Goal: Information Seeking & Learning: Learn about a topic

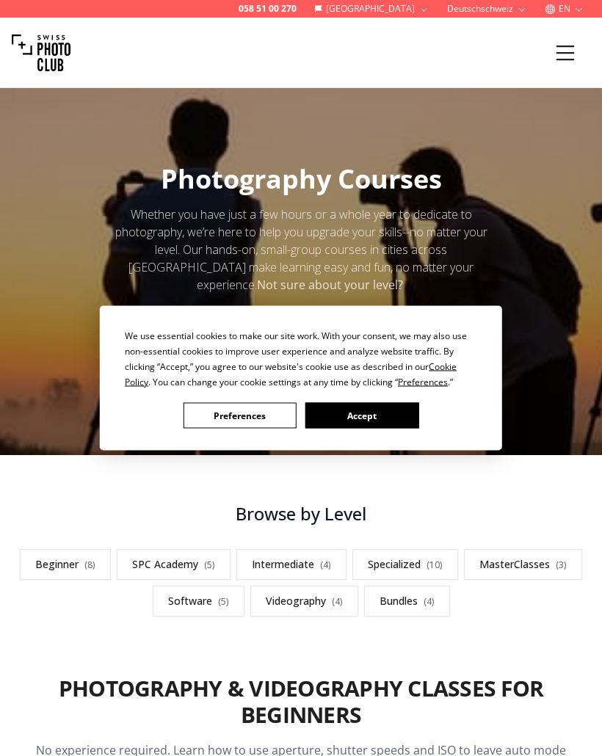
click at [401, 418] on button "Accept" at bounding box center [361, 416] width 113 height 26
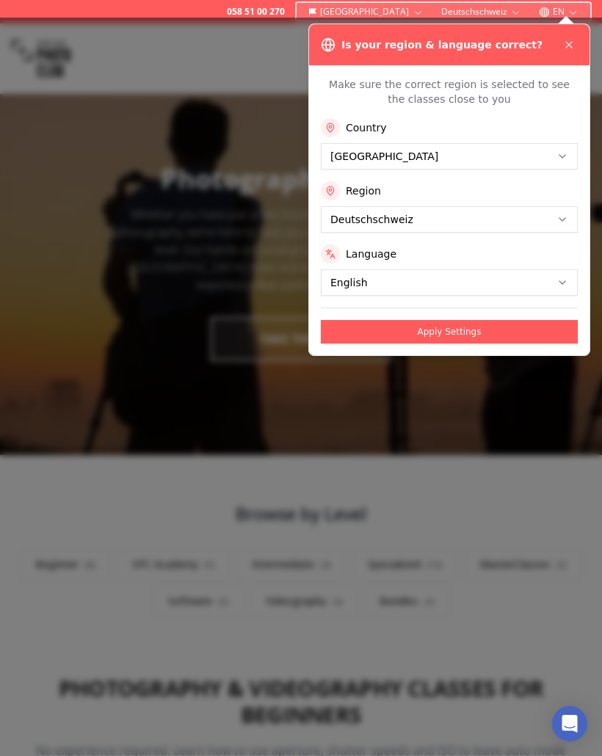
click at [526, 335] on button "Apply Settings" at bounding box center [449, 331] width 257 height 23
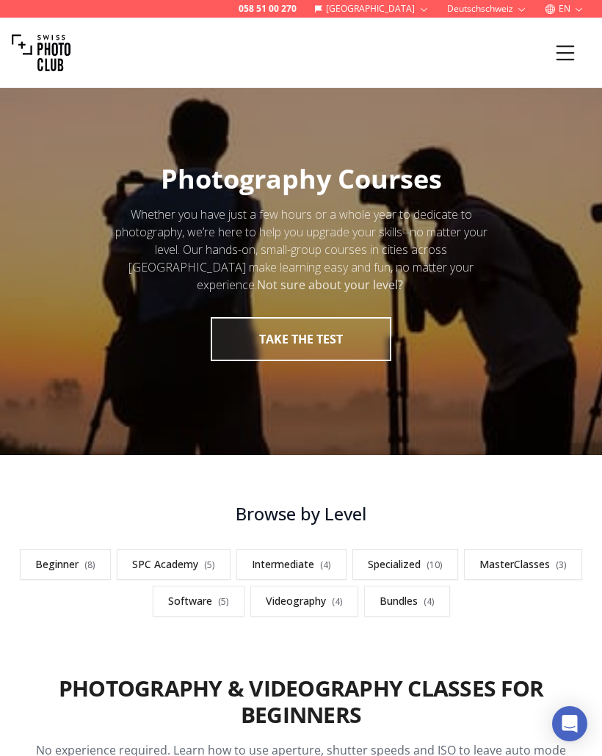
click at [84, 568] on link "Beginner ( 8 )" at bounding box center [65, 564] width 91 height 31
click at [571, 64] on icon "Menu" at bounding box center [565, 53] width 26 height 26
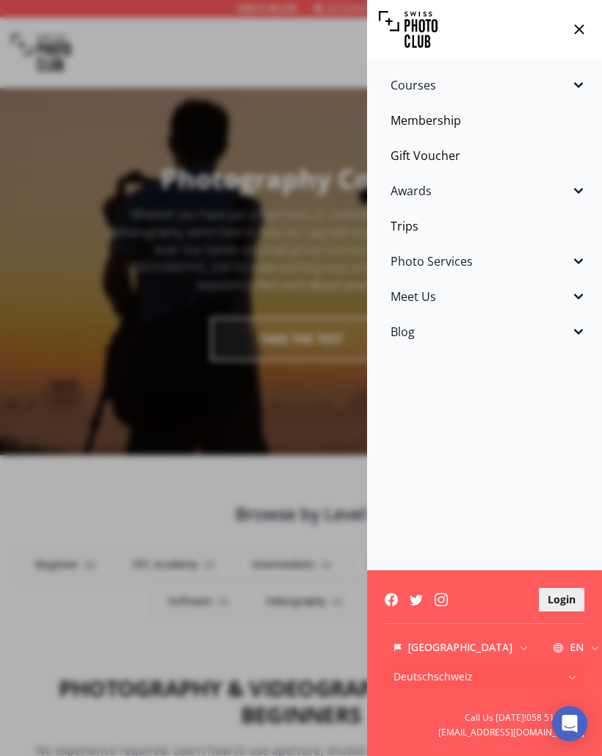
click at [566, 93] on span "Courses" at bounding box center [479, 85] width 179 height 18
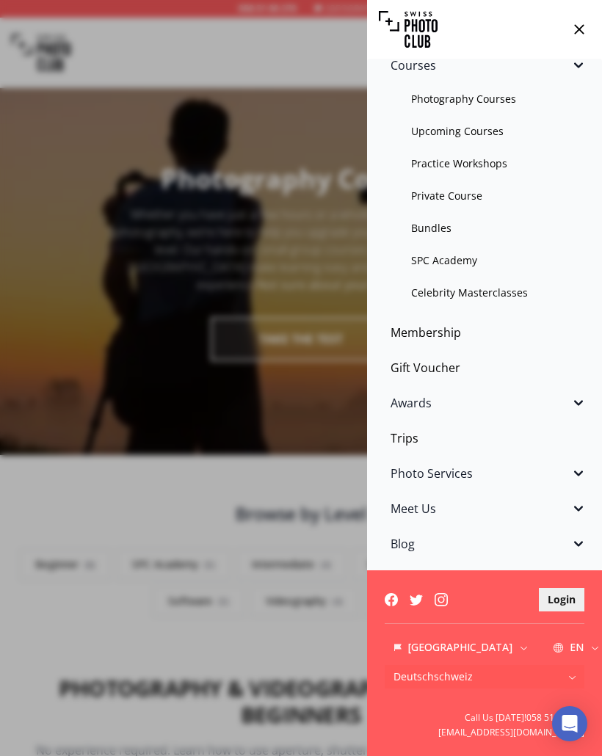
scroll to position [20, 0]
click at [573, 408] on icon "Sidebar" at bounding box center [578, 403] width 18 height 18
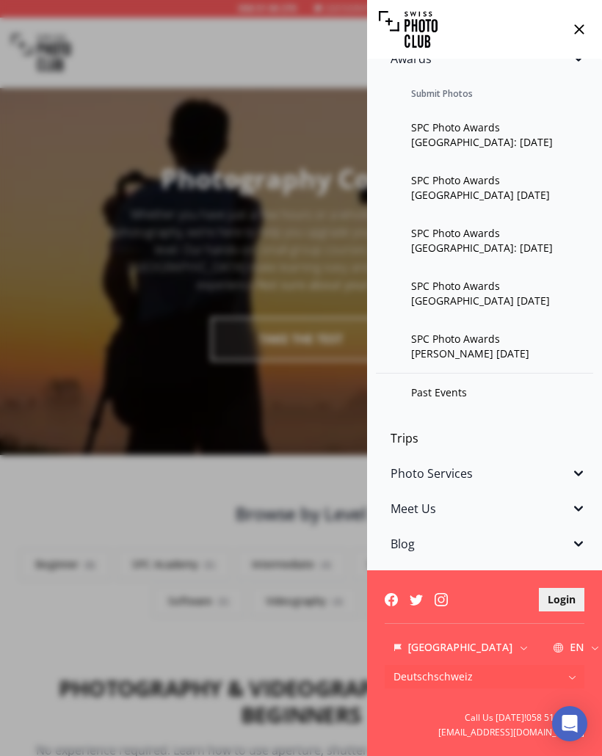
scroll to position [364, 0]
click at [576, 479] on icon "Sidebar" at bounding box center [578, 473] width 18 height 18
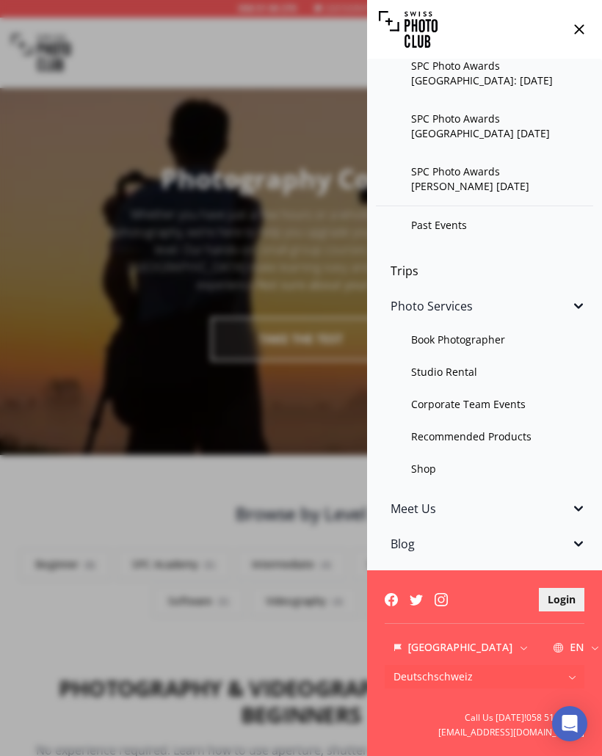
scroll to position [531, 0]
click at [581, 509] on icon "Sidebar" at bounding box center [578, 509] width 18 height 18
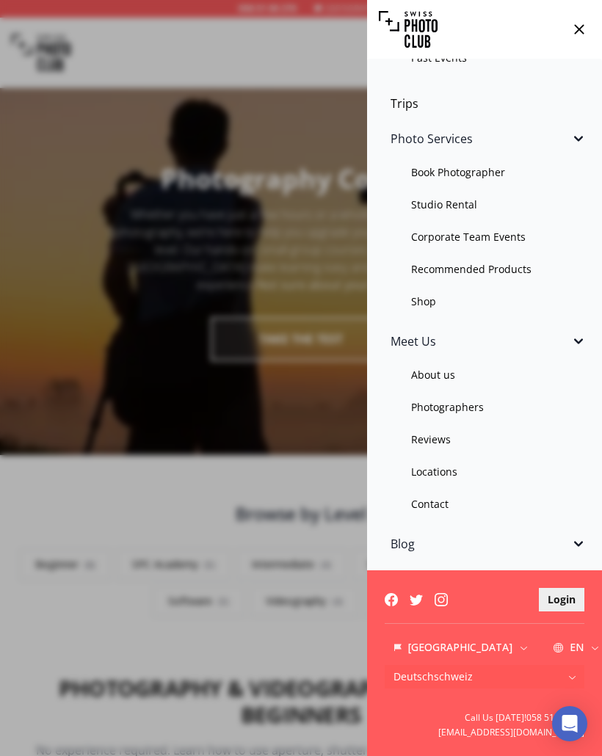
scroll to position [699, 0]
click at [474, 406] on link "Photographers" at bounding box center [484, 407] width 217 height 26
